Goal: Find specific page/section: Find specific page/section

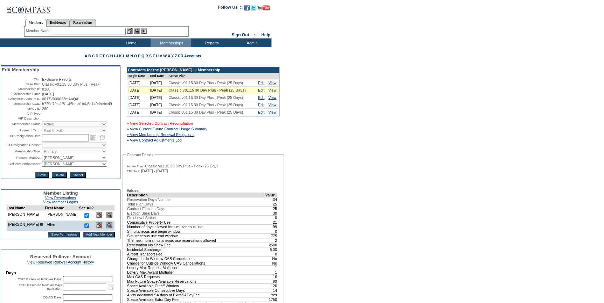
click at [193, 126] on link "» View Selected Contract Reconciliation" at bounding box center [160, 123] width 66 height 4
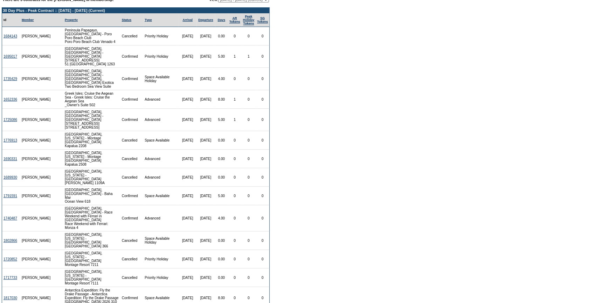
scroll to position [161, 0]
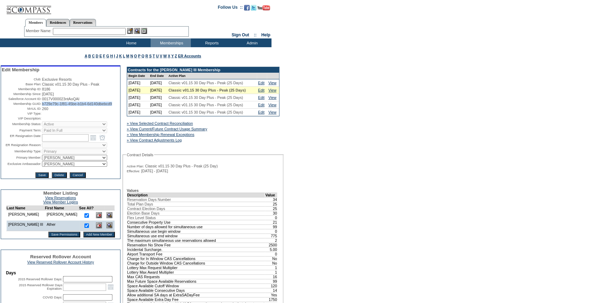
drag, startPoint x: 69, startPoint y: 110, endPoint x: 41, endPoint y: 105, distance: 28.6
click at [42, 105] on td "b729e79c-1f81-45be-b1b4-6d140dbebcd9" at bounding box center [80, 104] width 77 height 4
copy span "b729e79c-1f81-45be-b1b4-6d140dbebcd9"
click at [96, 31] on input "text" at bounding box center [89, 31] width 73 height 7
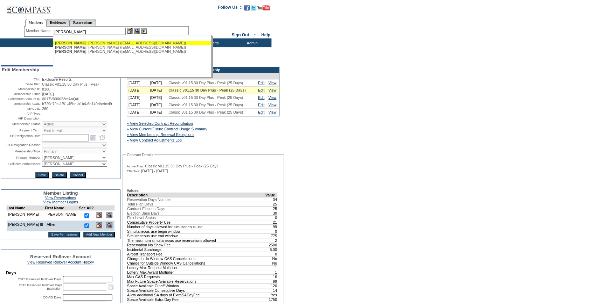
click at [92, 42] on div "Visoso , Jose (jvisoso@galicia.com.mx)" at bounding box center [132, 43] width 154 height 4
type input "Visoso, Jose (jvisoso@galicia.com.mx)"
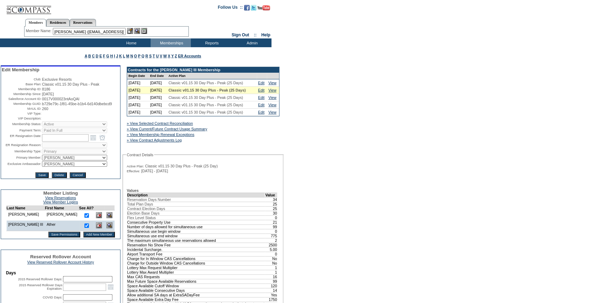
click at [130, 30] on img at bounding box center [130, 31] width 6 height 6
